Goal: Task Accomplishment & Management: Manage account settings

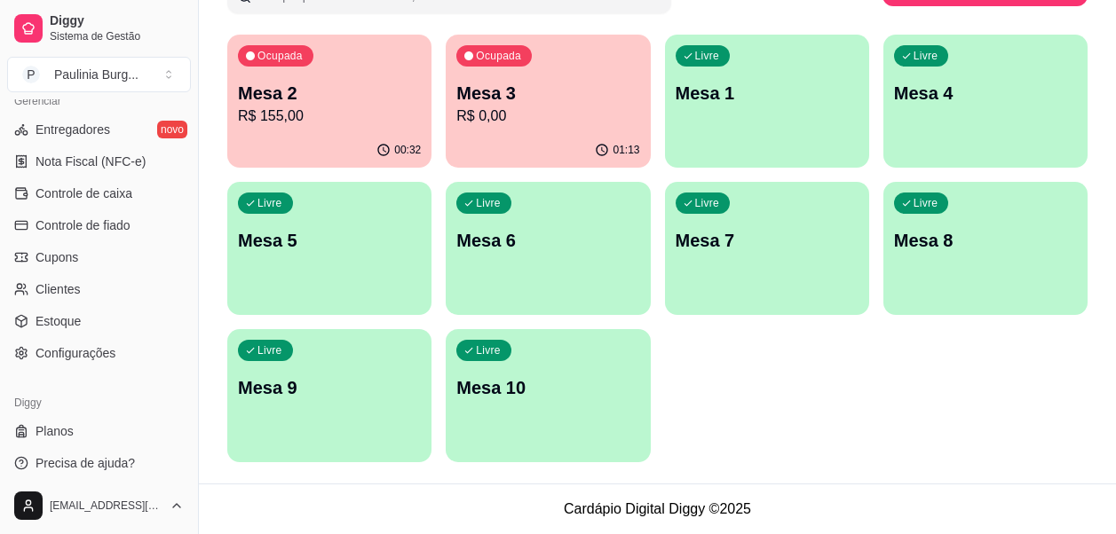
scroll to position [768, 0]
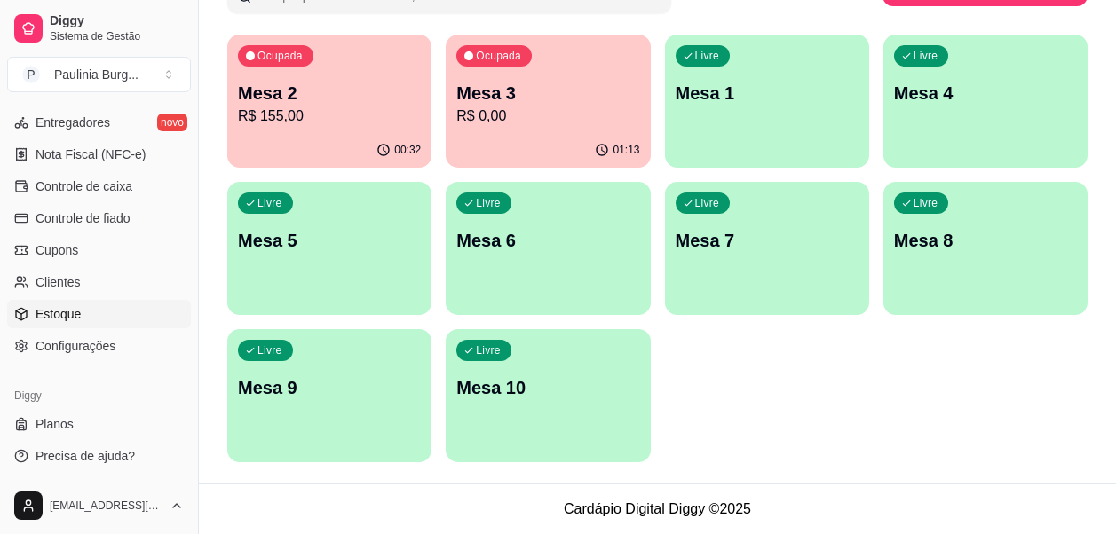
click at [89, 312] on link "Estoque" at bounding box center [99, 314] width 184 height 28
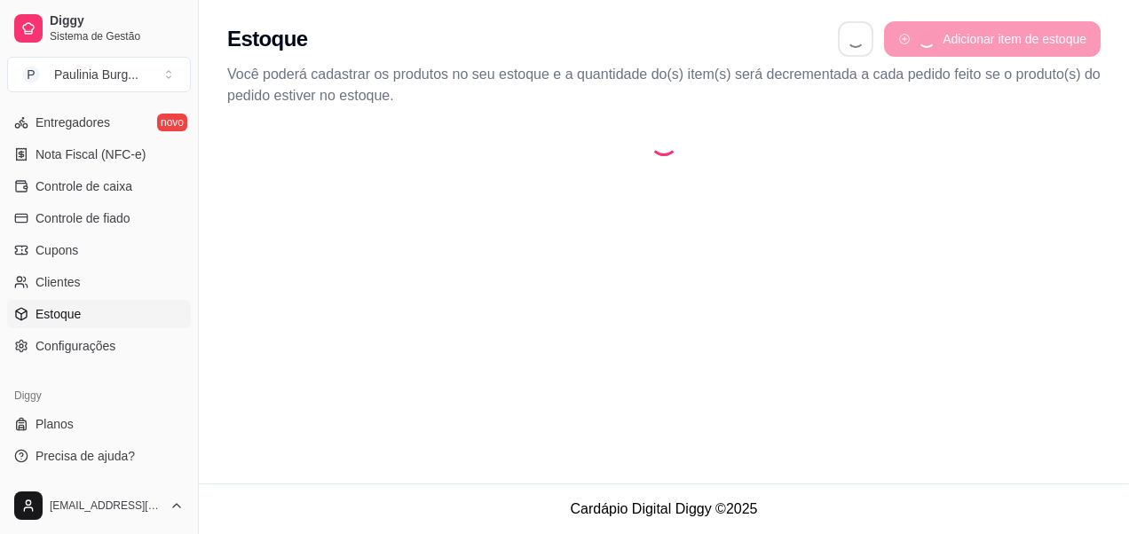
select select "QUANTITY_ORDER"
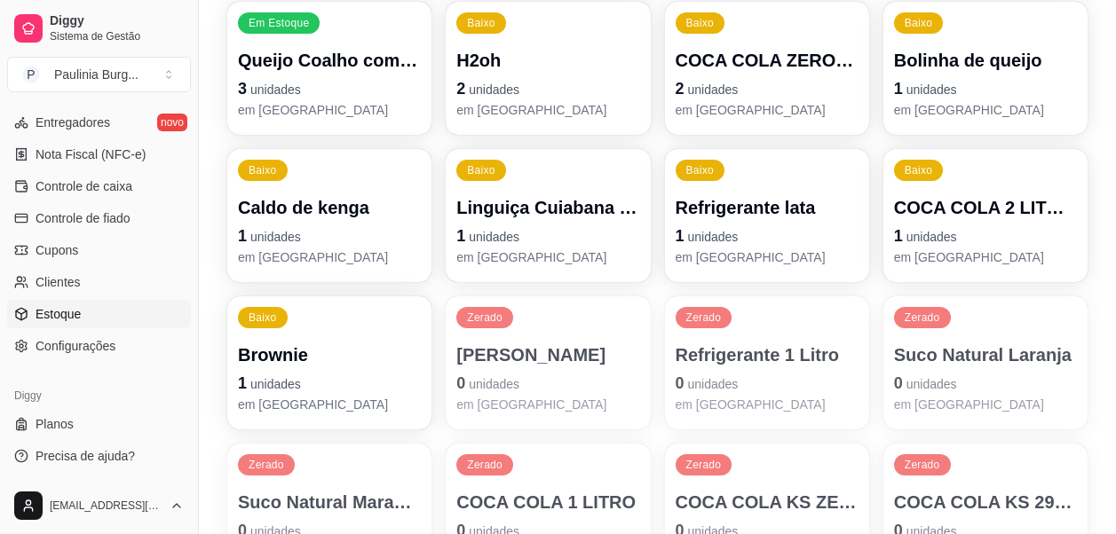
scroll to position [888, 0]
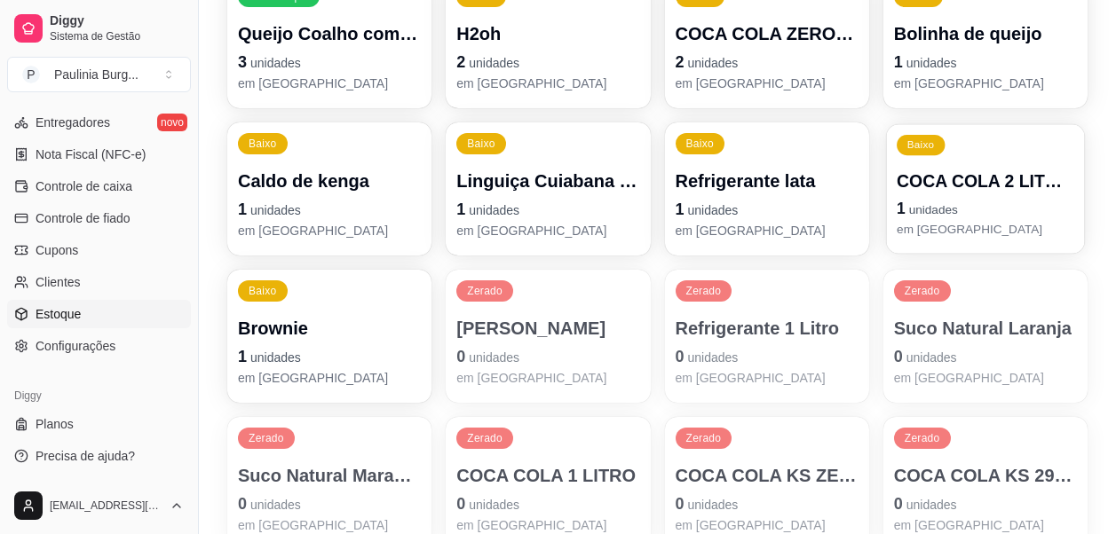
click at [949, 198] on p "1 unidades" at bounding box center [986, 209] width 178 height 24
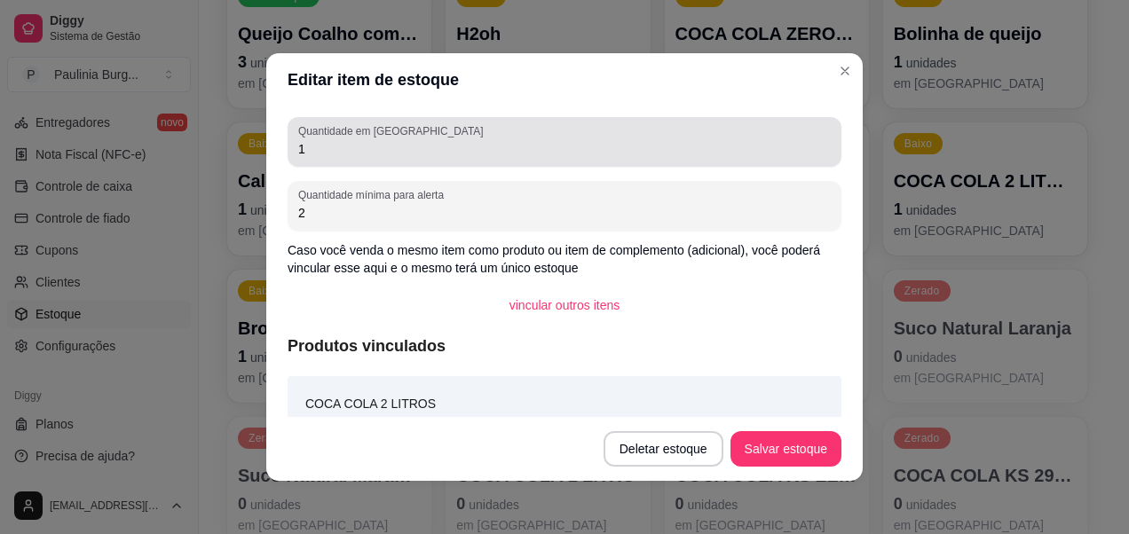
click at [491, 156] on input "1" at bounding box center [564, 149] width 533 height 18
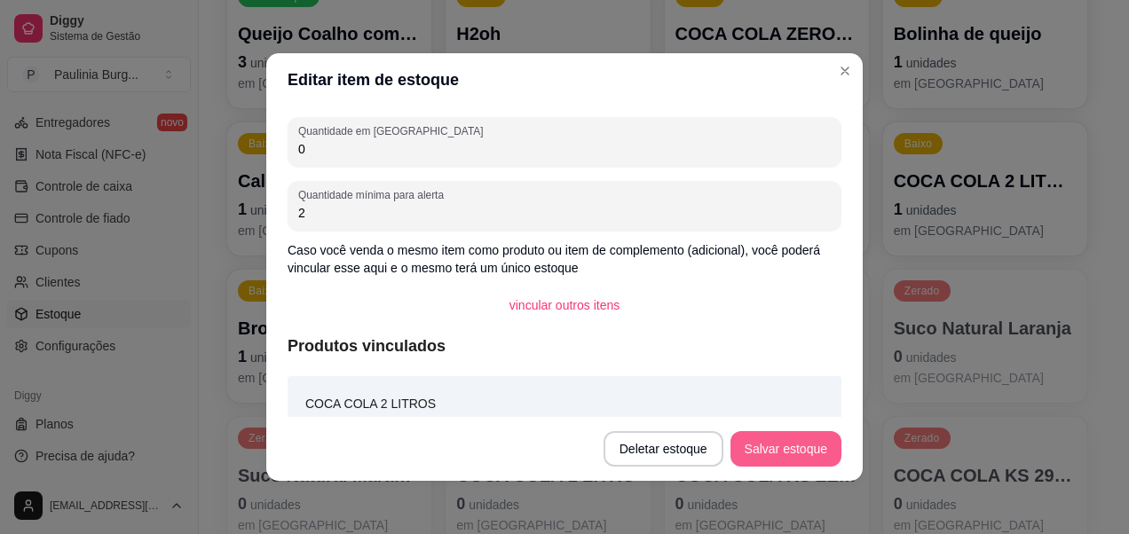
type input "0"
click at [762, 462] on button "Salvar estoque" at bounding box center [786, 449] width 111 height 36
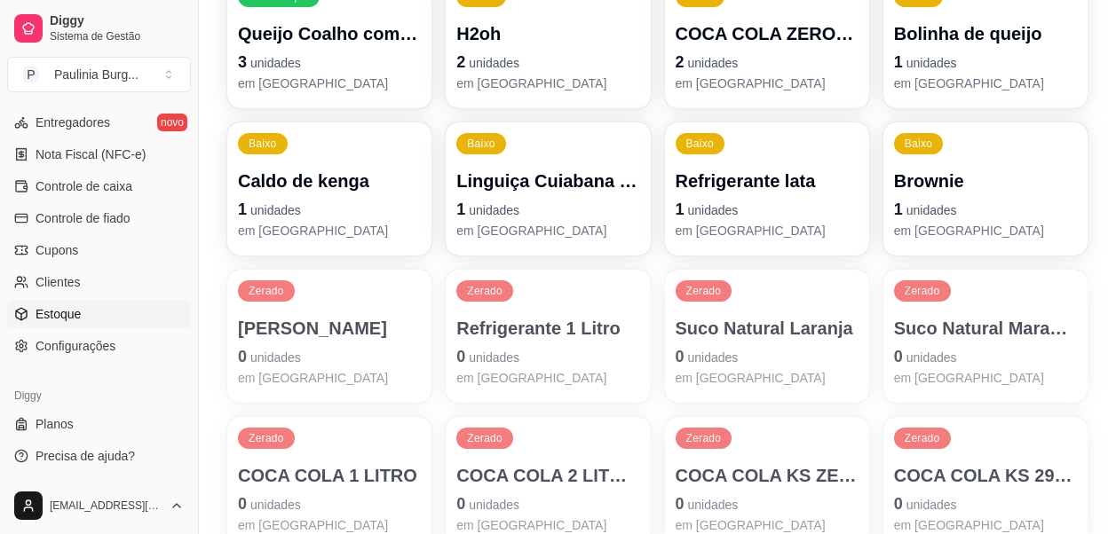
click at [1054, 200] on p "1 unidades" at bounding box center [985, 209] width 183 height 25
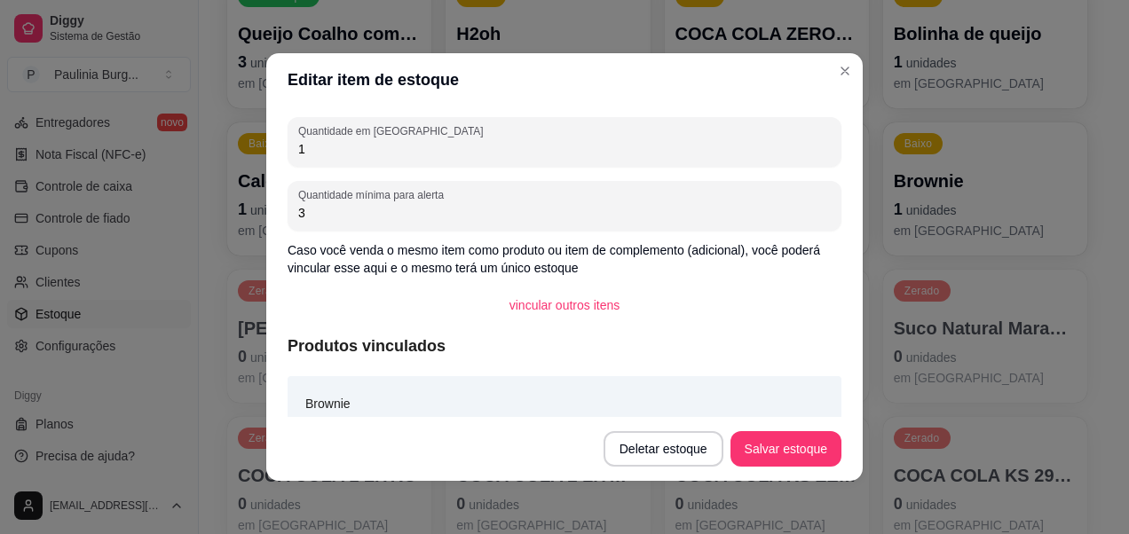
click at [685, 155] on input "1" at bounding box center [564, 149] width 533 height 18
type input "0"
click at [762, 440] on button "Salvar estoque" at bounding box center [785, 449] width 108 height 35
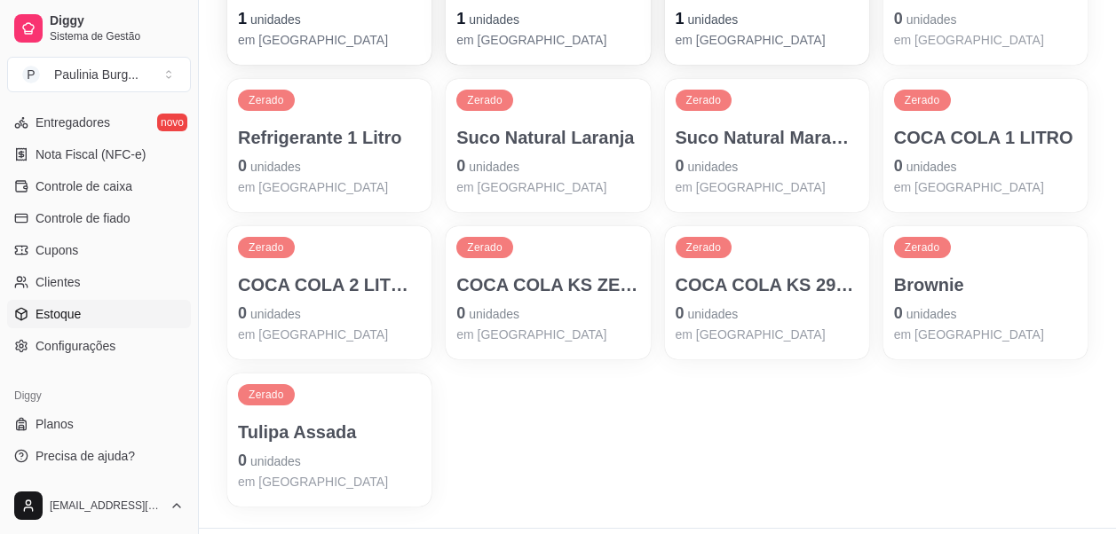
scroll to position [1123, 0]
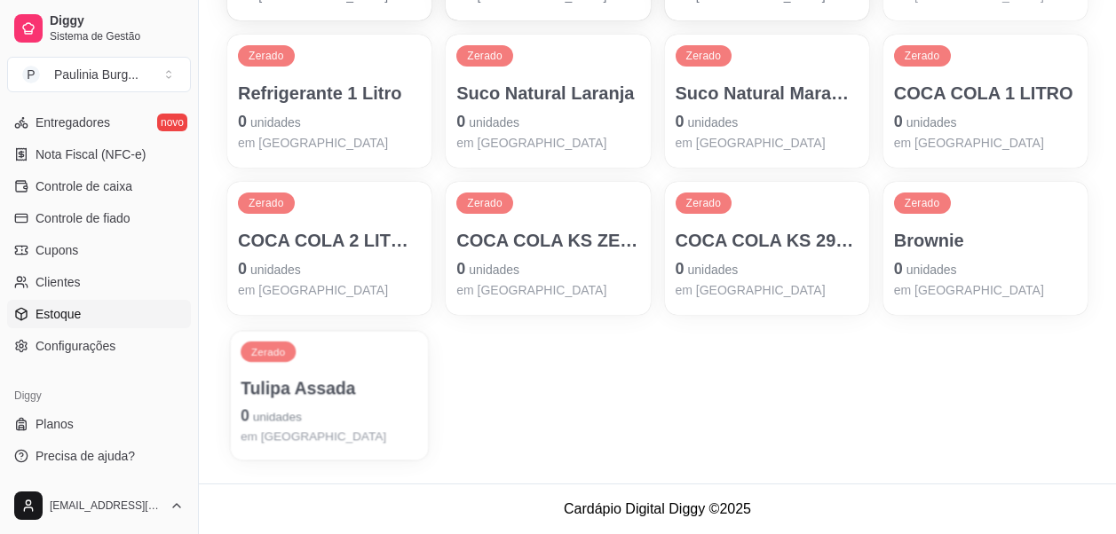
click at [283, 358] on div "Zerado" at bounding box center [268, 352] width 55 height 20
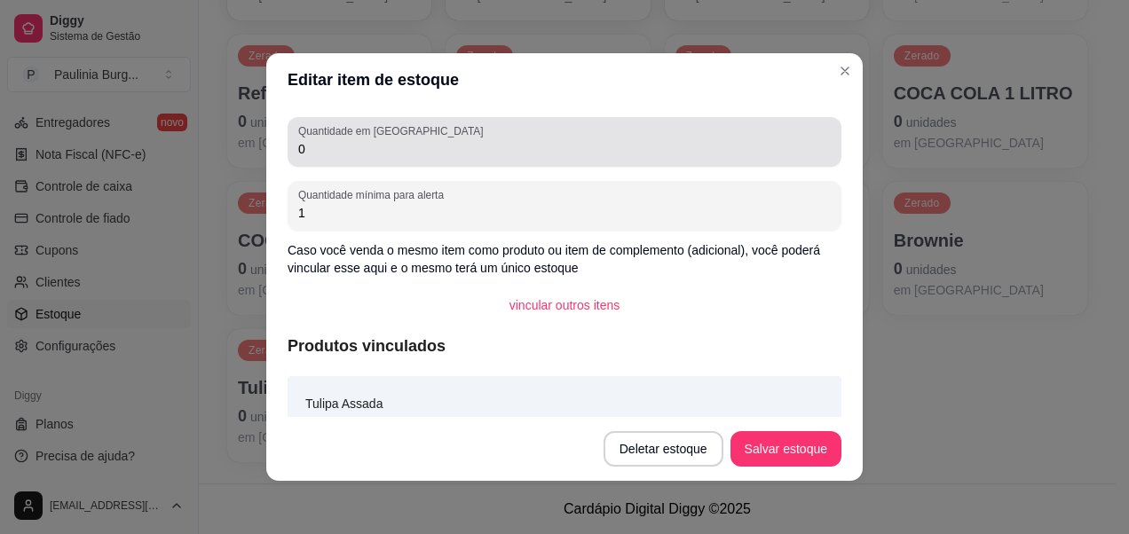
click at [429, 160] on div "Quantidade em estoque 0" at bounding box center [565, 142] width 554 height 50
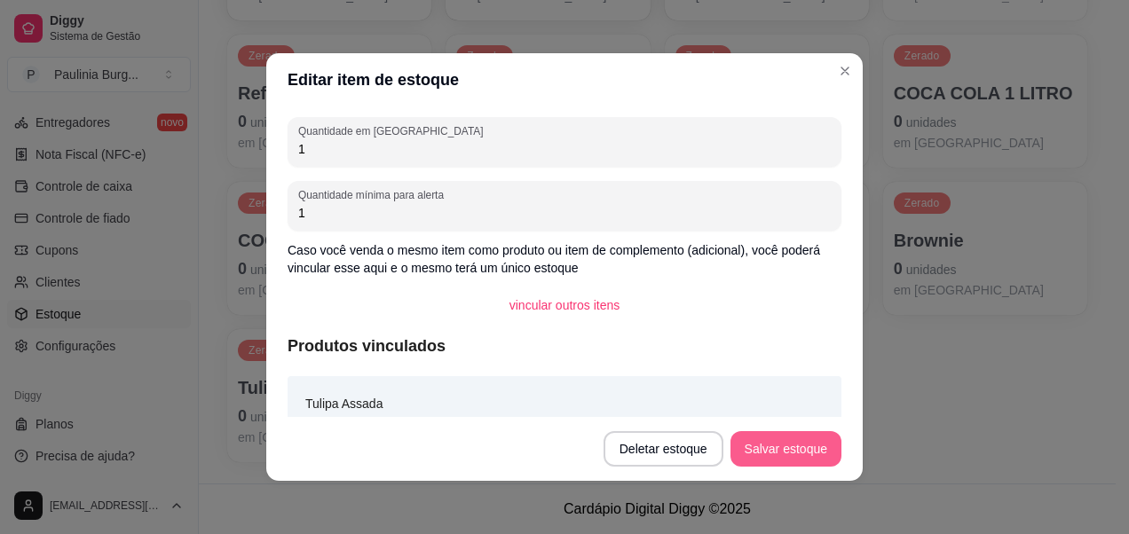
type input "1"
click at [739, 435] on button "Salvar estoque" at bounding box center [786, 449] width 111 height 36
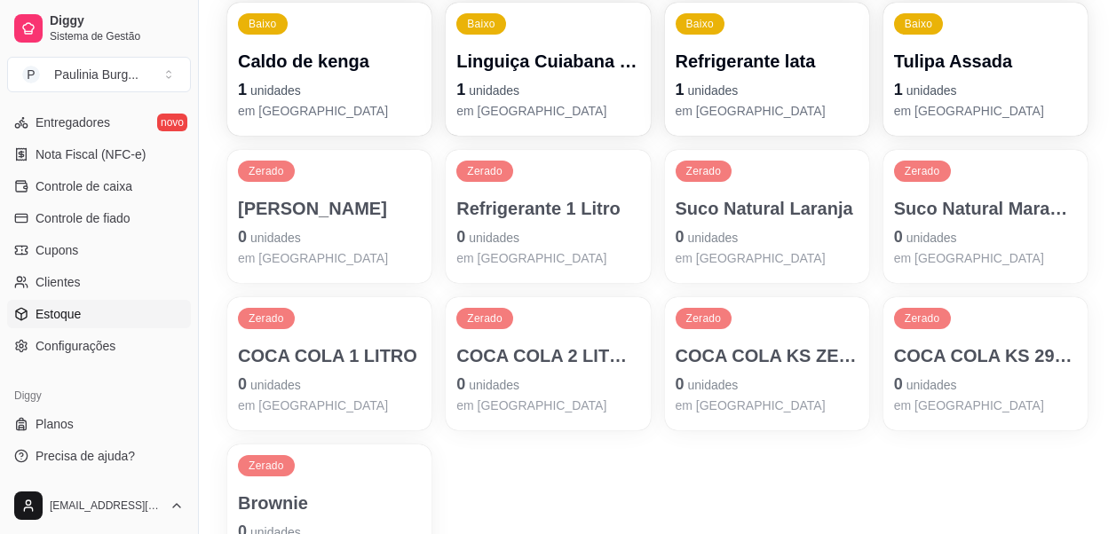
scroll to position [1034, 0]
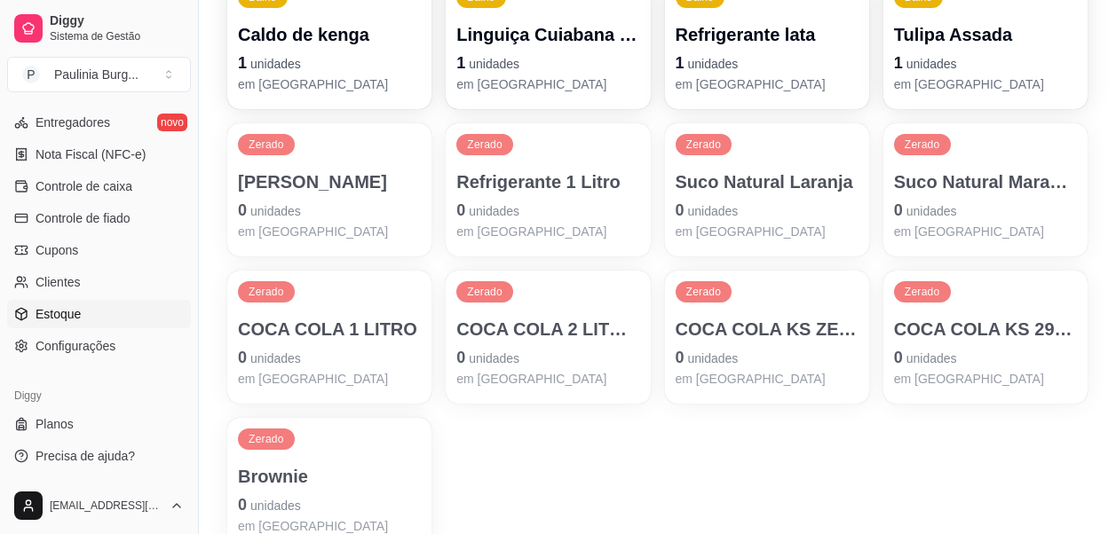
click at [575, 232] on p "em [GEOGRAPHIC_DATA]" at bounding box center [547, 232] width 183 height 18
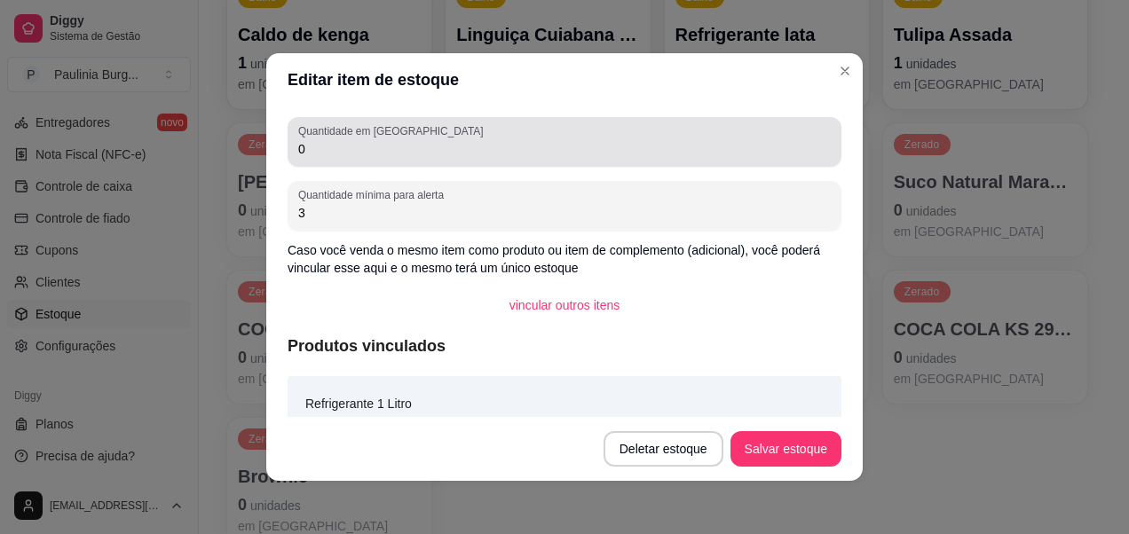
click at [561, 151] on input "0" at bounding box center [564, 149] width 533 height 18
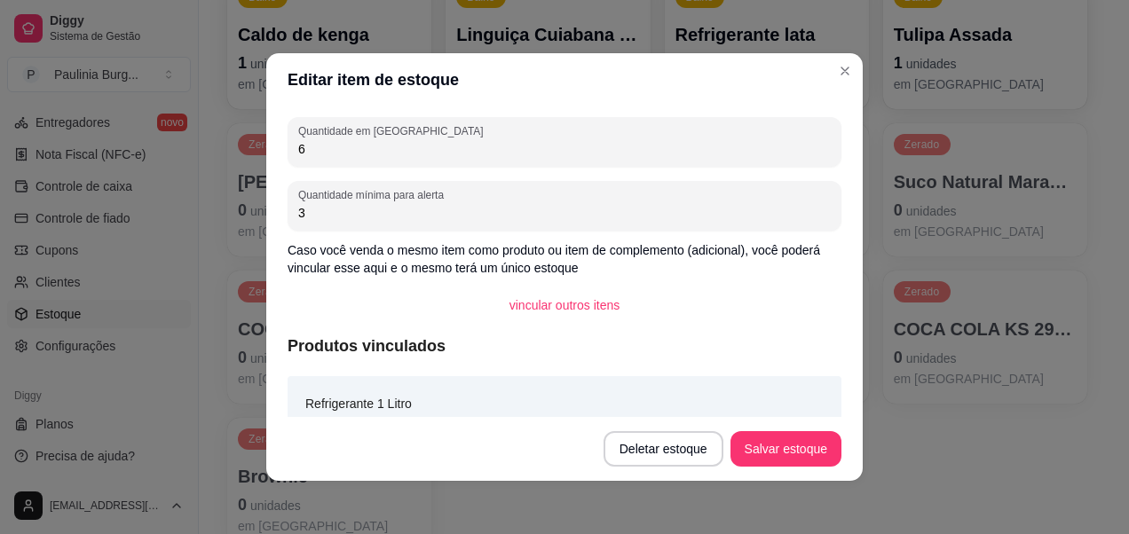
type input "6"
click at [770, 450] on button "Salvar estoque" at bounding box center [785, 449] width 108 height 35
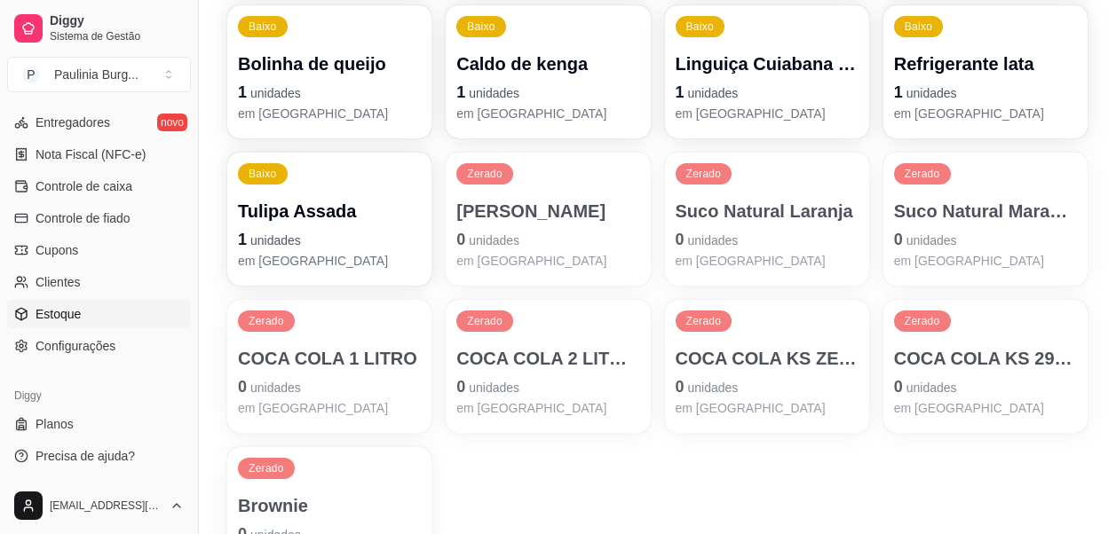
scroll to position [1123, 0]
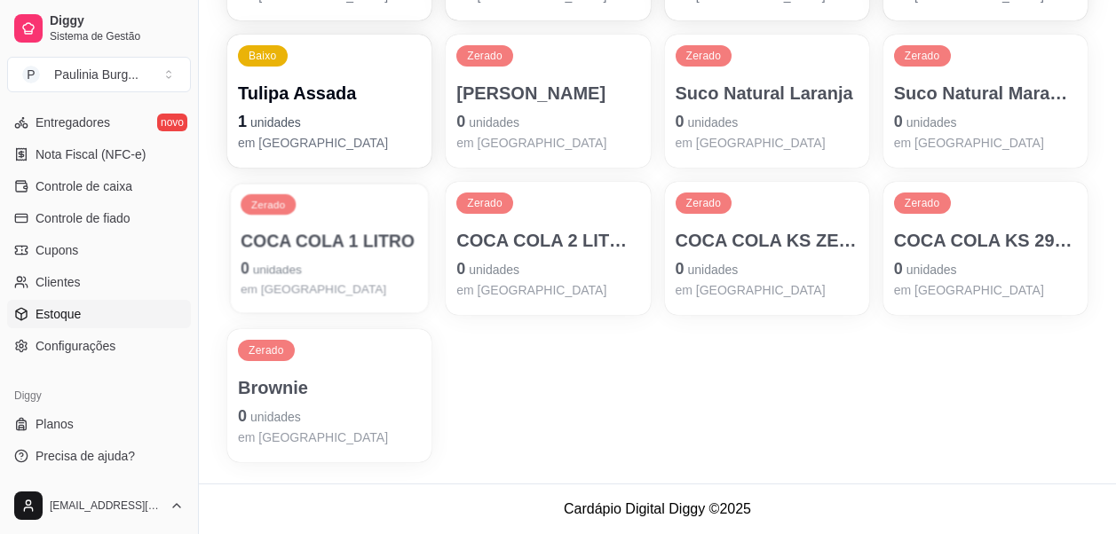
click at [394, 258] on p "0 unidades" at bounding box center [330, 269] width 178 height 24
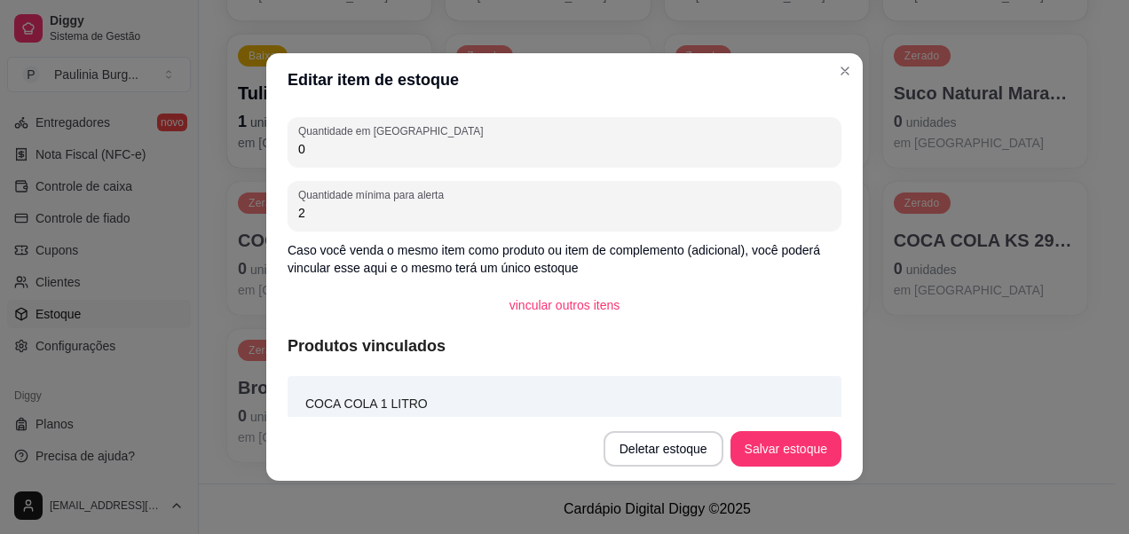
click at [551, 157] on input "0" at bounding box center [564, 149] width 533 height 18
type input "5"
click at [764, 451] on button "Salvar estoque" at bounding box center [786, 449] width 111 height 36
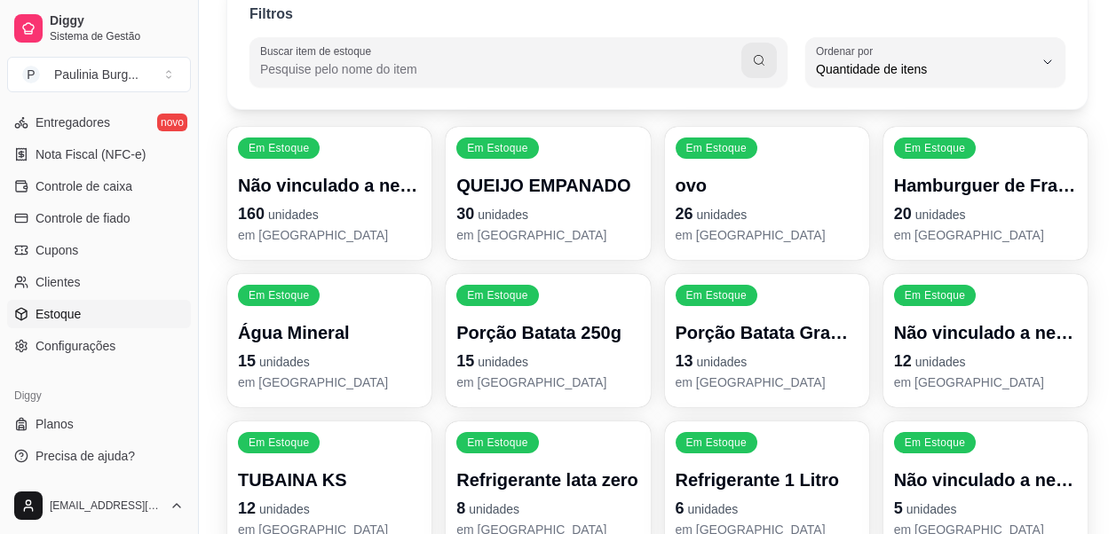
scroll to position [0, 0]
